Goal: Task Accomplishment & Management: Manage account settings

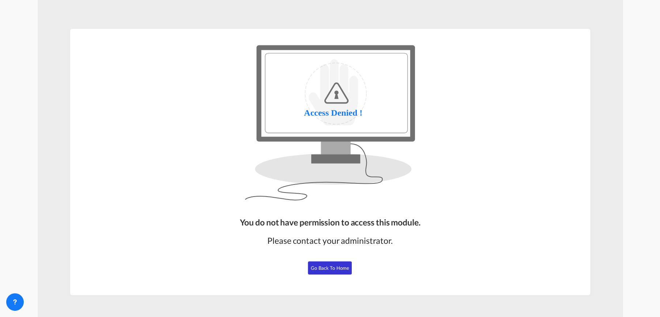
click at [333, 267] on span "Go Back to Home" at bounding box center [330, 268] width 38 height 6
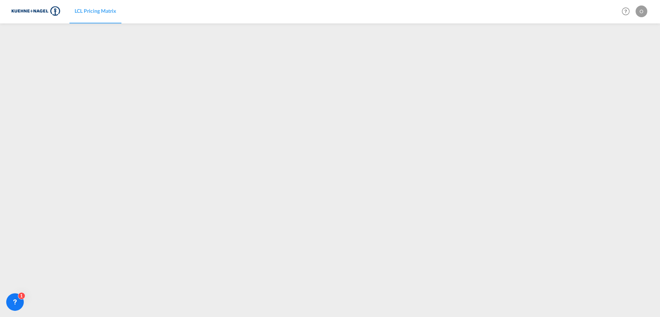
click at [645, 12] on div "O" at bounding box center [642, 11] width 12 height 12
click at [633, 33] on button "My Profile" at bounding box center [634, 32] width 48 height 15
